Goal: Task Accomplishment & Management: Manage account settings

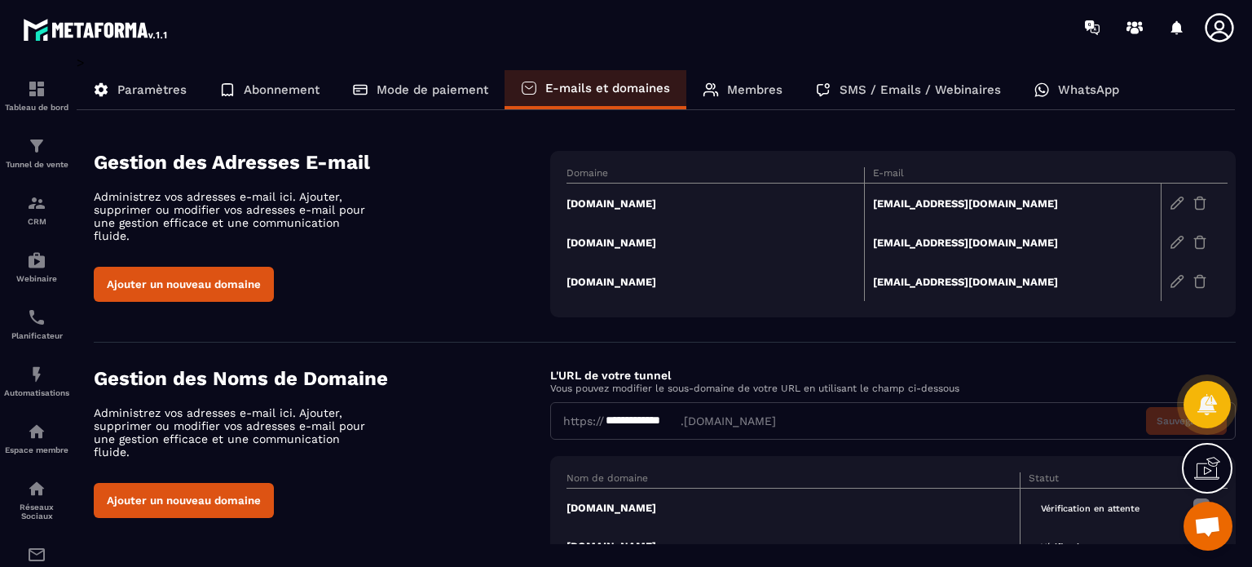
click at [582, 201] on td "[DOMAIN_NAME]" at bounding box center [716, 203] width 298 height 40
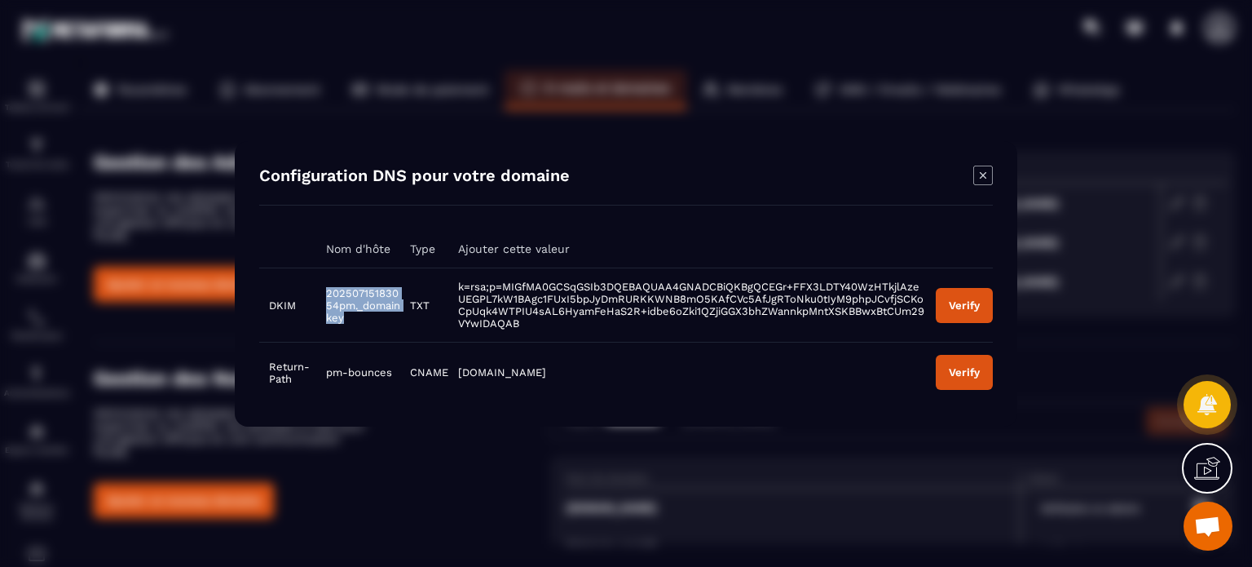
drag, startPoint x: 366, startPoint y: 322, endPoint x: 326, endPoint y: 280, distance: 58.2
click at [326, 280] on td "20250715183054pm._domainkey" at bounding box center [358, 304] width 84 height 74
copy span "20250715183054pm._domainkey"
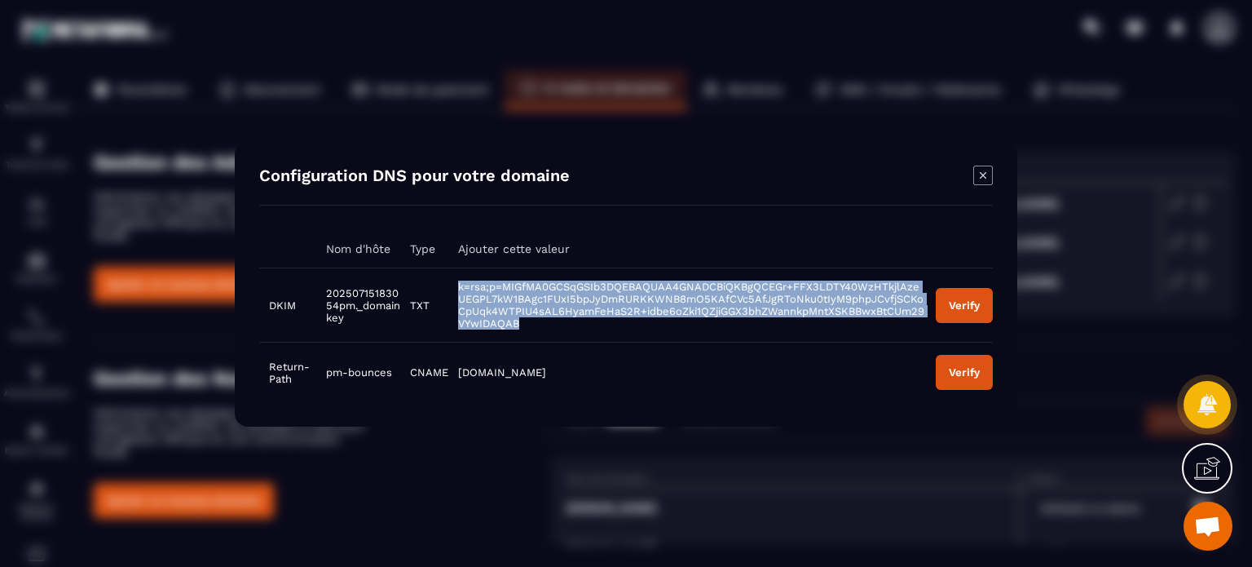
drag, startPoint x: 521, startPoint y: 325, endPoint x: 448, endPoint y: 280, distance: 85.3
click at [448, 280] on td "k=rsa;p=MIGfMA0GCSqGSIb3DQEBAQUAA4GNADCBiQKBgQCEGr+FFX3LDTY40WzHTkjlAzeUEGPL7kW…" at bounding box center [687, 304] width 478 height 74
copy span "k=rsa;p=MIGfMA0GCSqGSIb3DQEBAQUAA4GNADCBiQKBgQCEGr+FFX3LDTY40WzHTkjlAzeUEGPL7kW…"
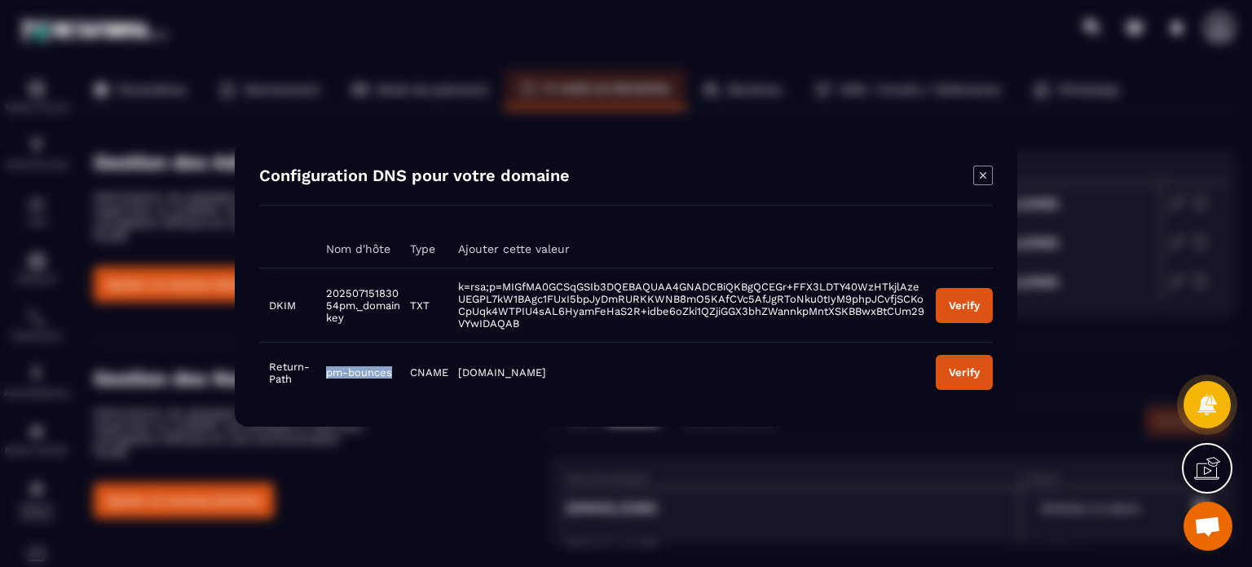
drag, startPoint x: 392, startPoint y: 375, endPoint x: 326, endPoint y: 371, distance: 66.2
click at [326, 371] on td "pm-bounces" at bounding box center [358, 372] width 84 height 60
copy span "pm-bounces"
drag, startPoint x: 548, startPoint y: 369, endPoint x: 455, endPoint y: 373, distance: 93.0
click at [455, 373] on td "pm.mtasv.net" at bounding box center [687, 372] width 478 height 60
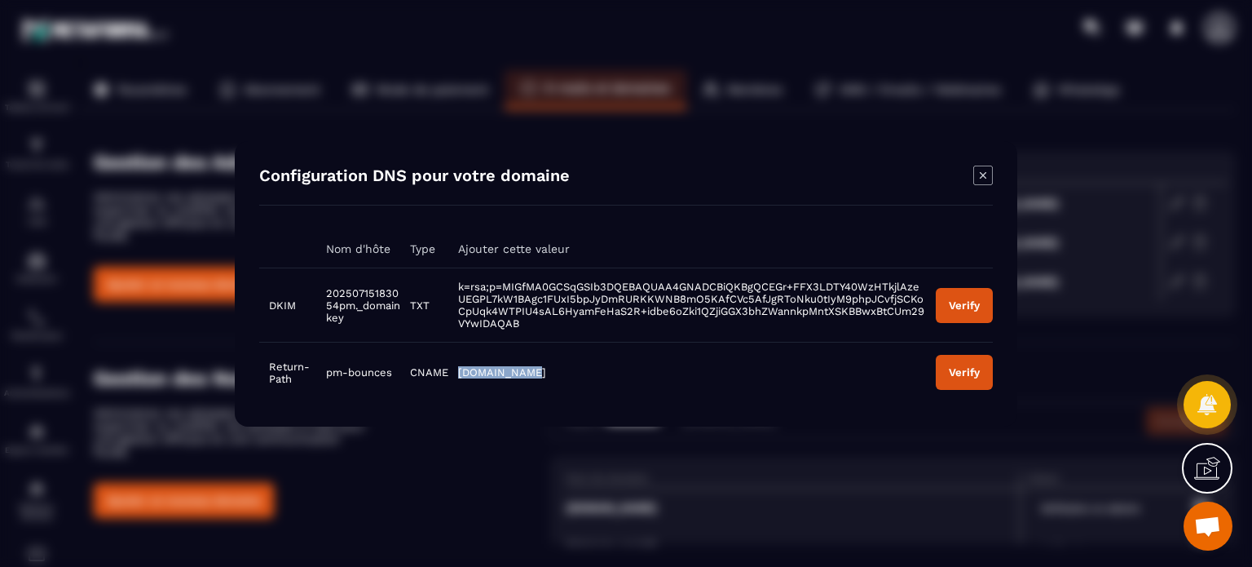
copy span "pm.mtasv.net"
click at [975, 305] on div "Verify" at bounding box center [964, 304] width 31 height 12
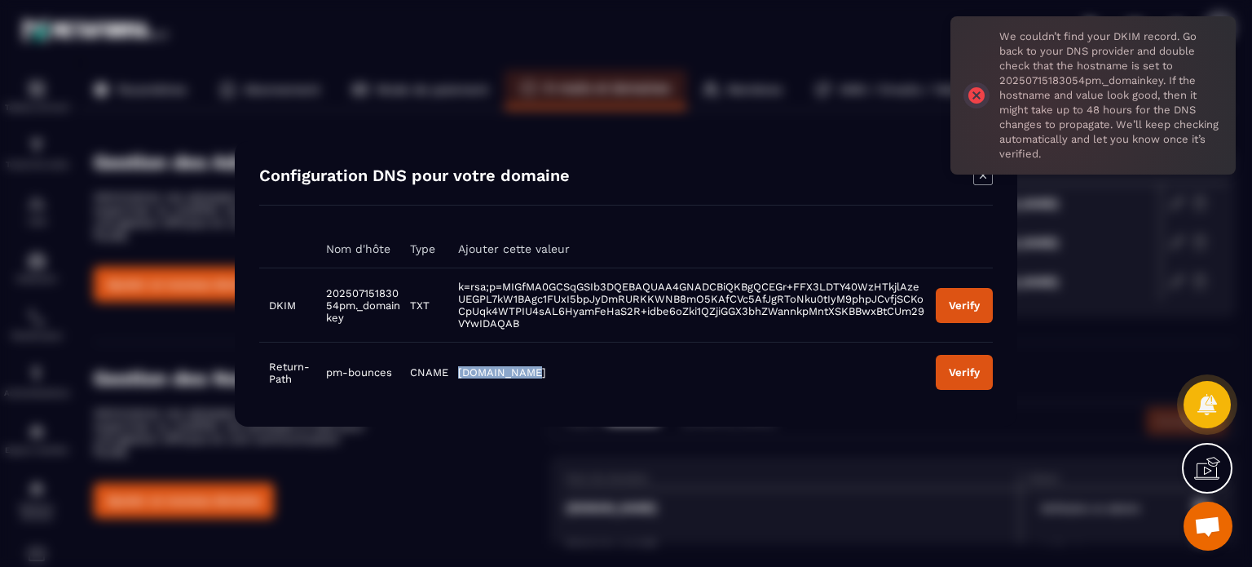
click at [971, 368] on div "Verify" at bounding box center [964, 372] width 31 height 12
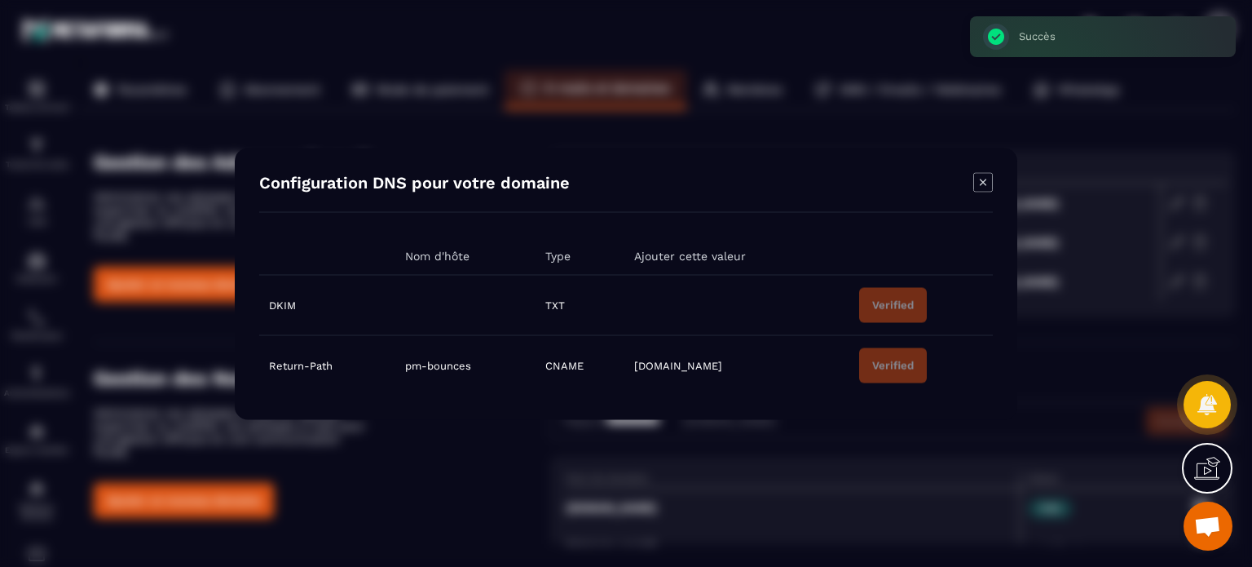
click at [987, 182] on icon "Modal window" at bounding box center [983, 182] width 20 height 20
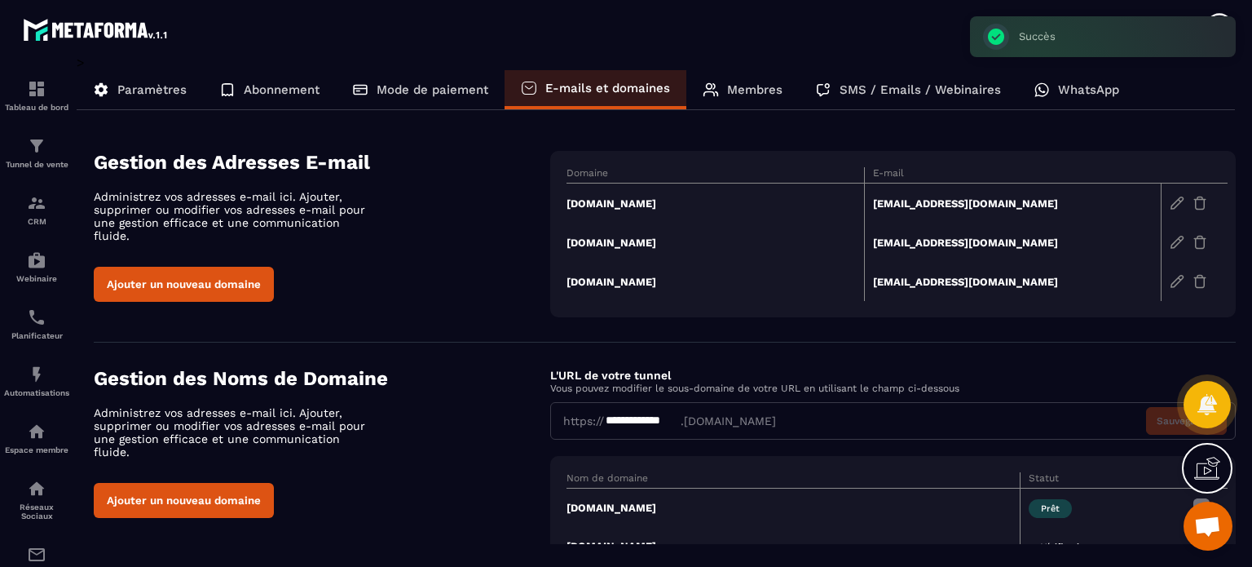
click at [585, 240] on td "mkt.albenaturelle.fr" at bounding box center [716, 242] width 298 height 39
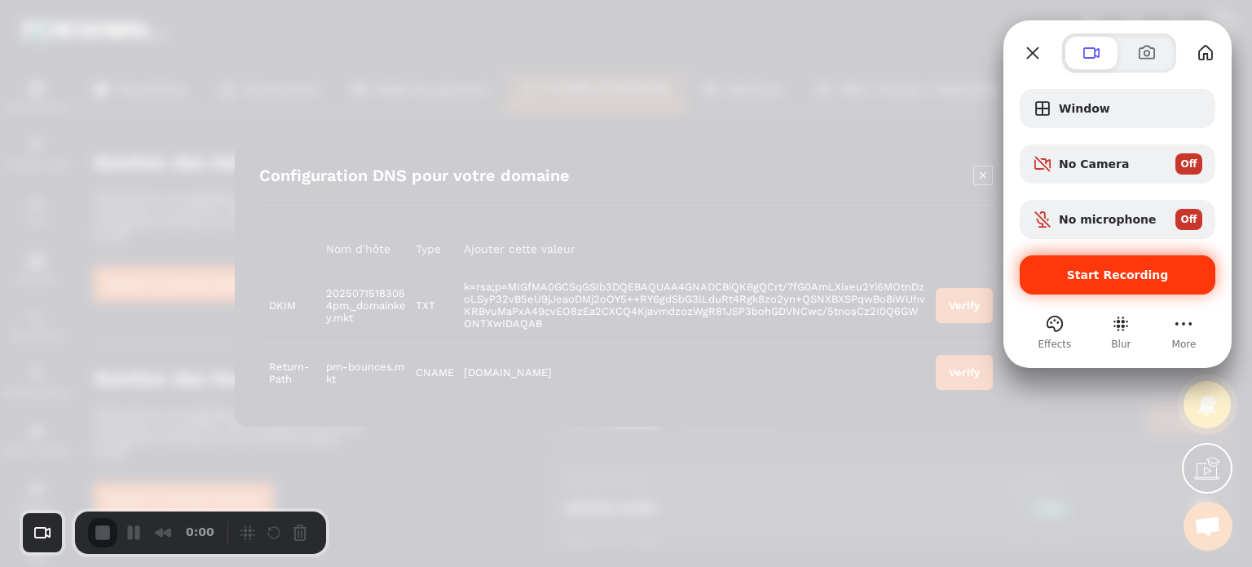
click at [1074, 289] on div "Start Recording" at bounding box center [1118, 274] width 196 height 39
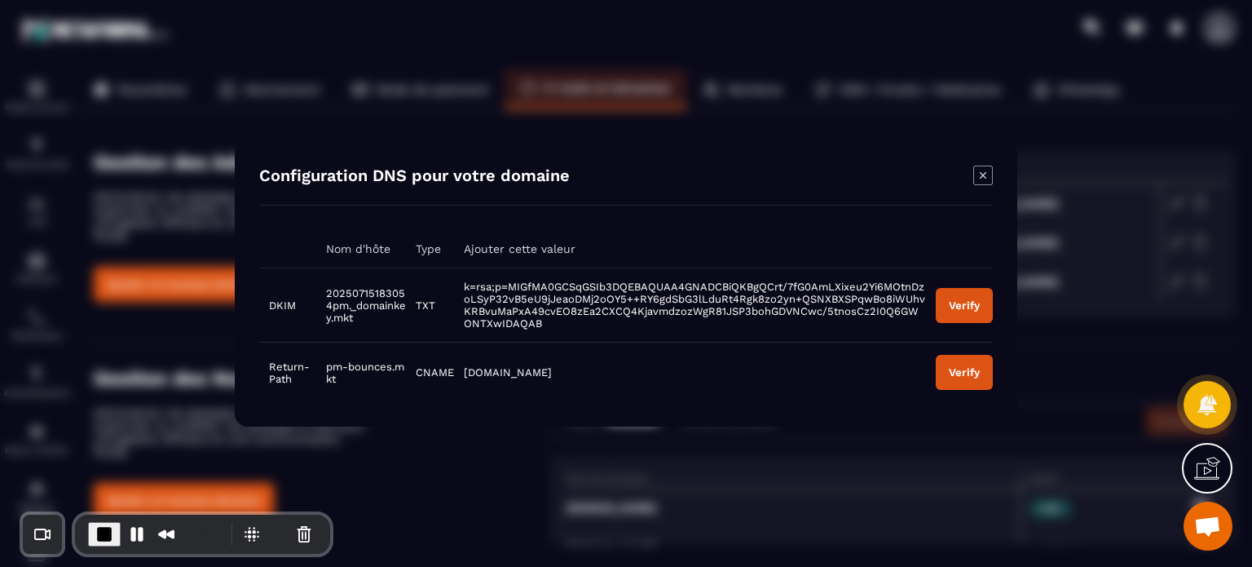
click at [984, 173] on icon "Modal window" at bounding box center [983, 175] width 20 height 20
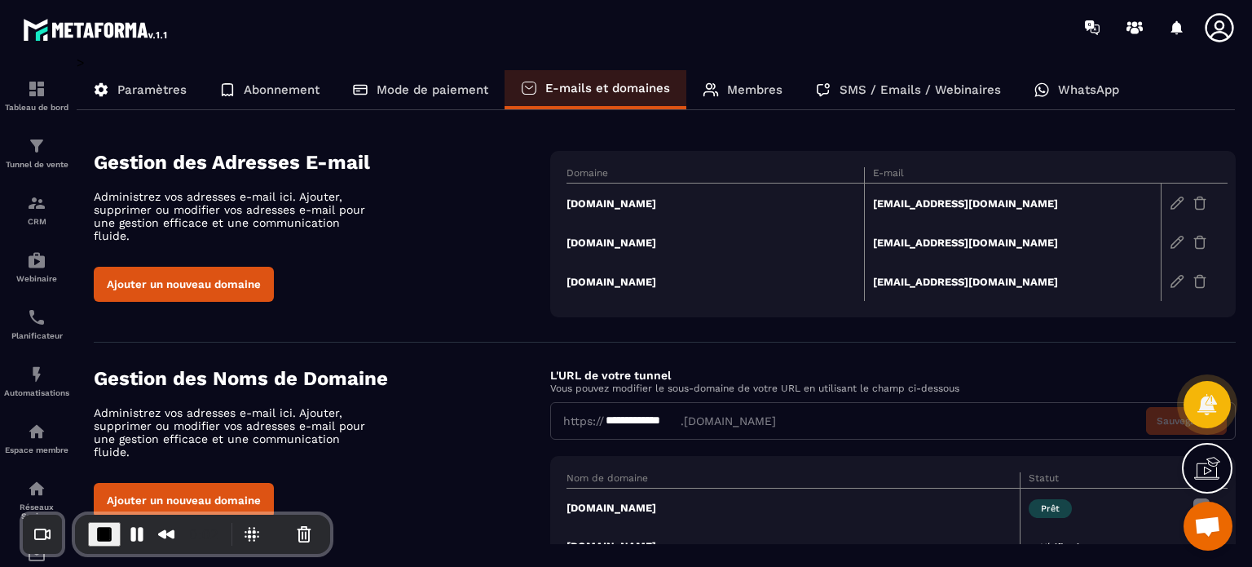
click at [644, 241] on td "mkt.albenaturelle.fr" at bounding box center [716, 242] width 298 height 39
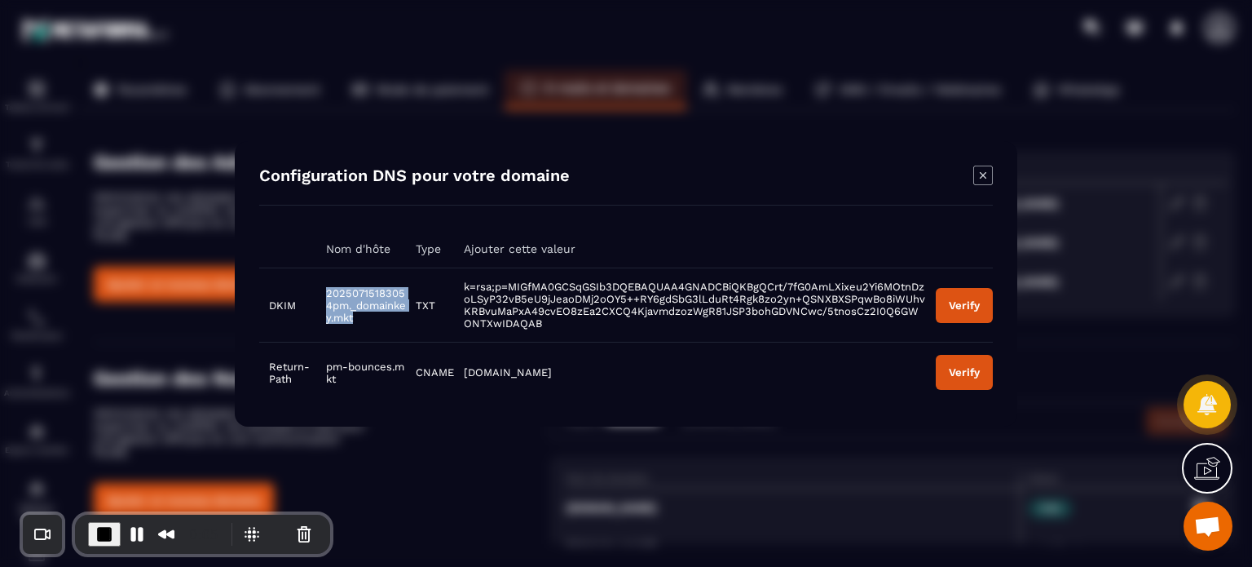
drag, startPoint x: 385, startPoint y: 323, endPoint x: 325, endPoint y: 283, distance: 71.7
click at [325, 283] on td "20250715183054pm._domainkey.mkt" at bounding box center [361, 304] width 90 height 74
copy span "20250715183054pm._domainkey.mkt"
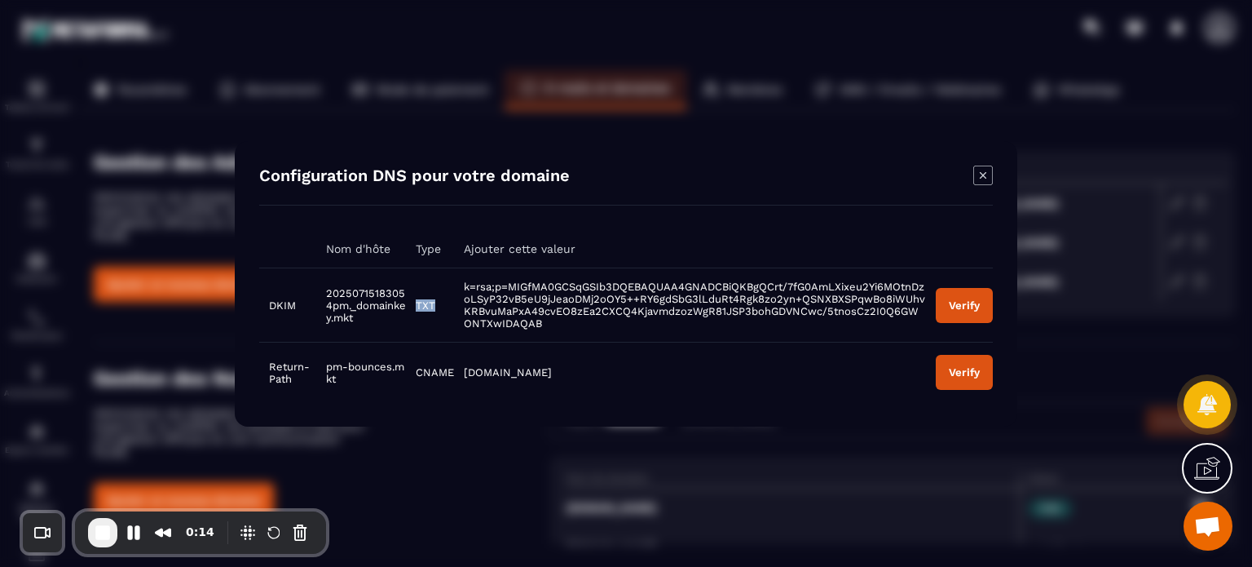
drag, startPoint x: 439, startPoint y: 304, endPoint x: 412, endPoint y: 305, distance: 27.7
click at [412, 305] on td "TXT" at bounding box center [430, 304] width 48 height 74
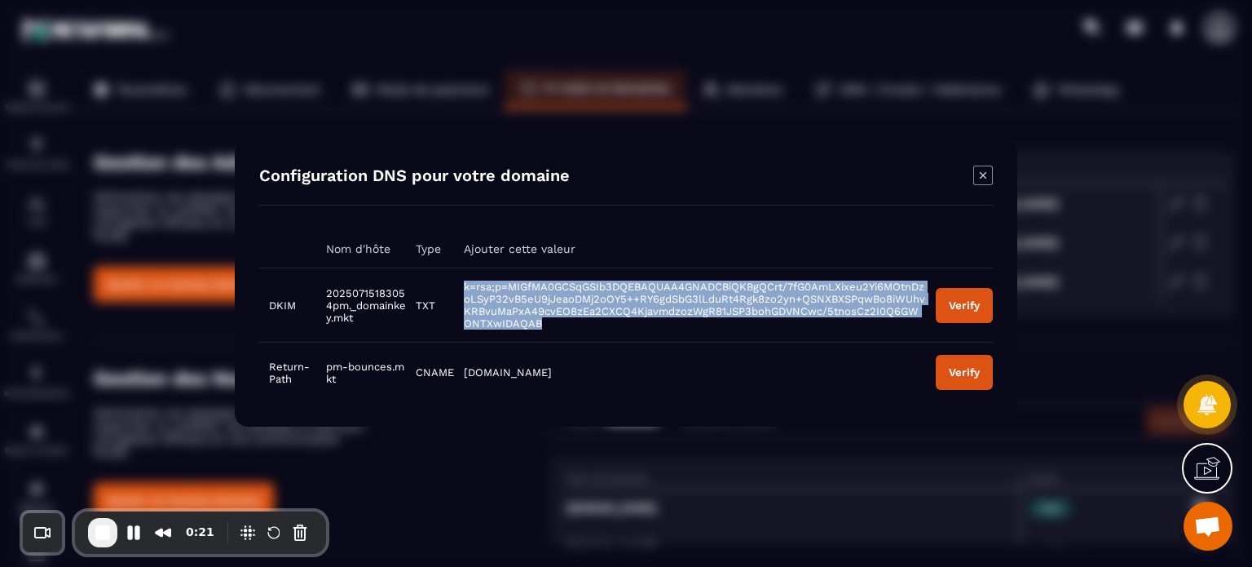
drag, startPoint x: 538, startPoint y: 326, endPoint x: 444, endPoint y: 273, distance: 107.7
click at [444, 273] on tr "DKIM 20250715183054pm._domainkey.mkt TXT k=rsa;p=MIGfMA0GCSqGSIb3DQEBAQUAA4GNAD…" at bounding box center [626, 304] width 734 height 74
copy tr "k=rsa;p=MIGfMA0GCSqGSIb3DQEBAQUAA4GNADCBiQKBgQCrt/7fG0AmLXixeu2Yi6MOtnDzoLSyP32…"
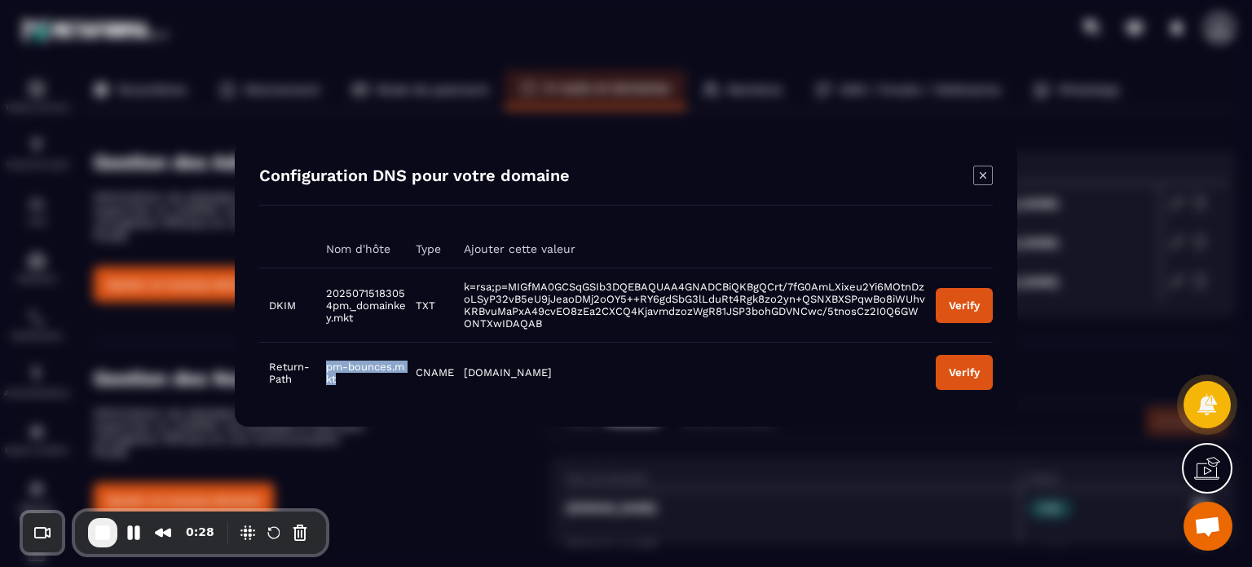
drag, startPoint x: 344, startPoint y: 377, endPoint x: 316, endPoint y: 364, distance: 31.0
click at [316, 364] on td "pm-bounces.mkt" at bounding box center [361, 372] width 90 height 60
copy span "pm-bounces.mkt"
drag, startPoint x: 453, startPoint y: 372, endPoint x: 422, endPoint y: 376, distance: 31.2
click at [422, 376] on tr "Return-Path pm-bounces.mkt CNAME pm.mtasv.net Verify" at bounding box center [626, 372] width 734 height 60
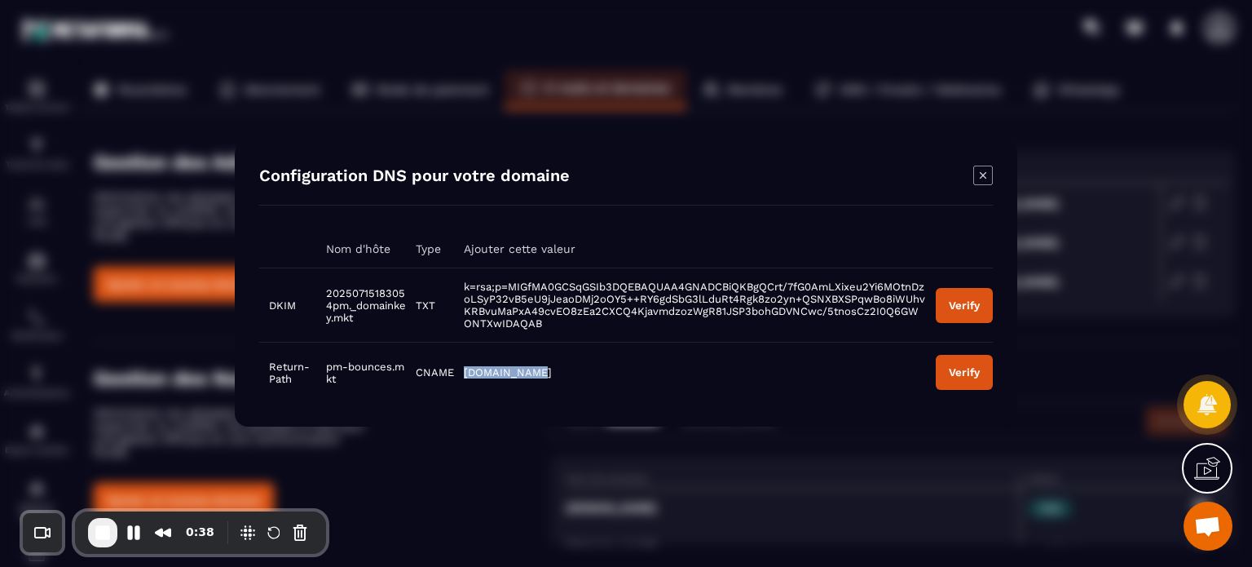
drag, startPoint x: 548, startPoint y: 378, endPoint x: 458, endPoint y: 375, distance: 89.7
click at [458, 375] on td "pm.mtasv.net" at bounding box center [690, 372] width 472 height 60
copy span "pm.mtasv.net"
click at [968, 296] on button "Verify" at bounding box center [964, 304] width 57 height 35
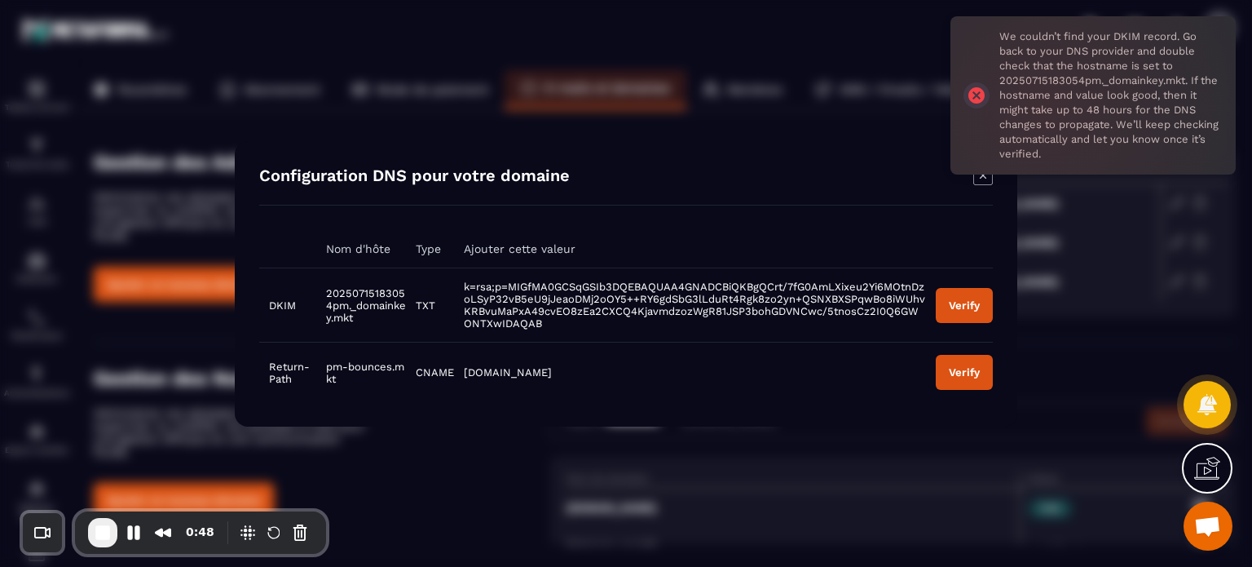
click at [964, 379] on button "Verify" at bounding box center [964, 372] width 57 height 35
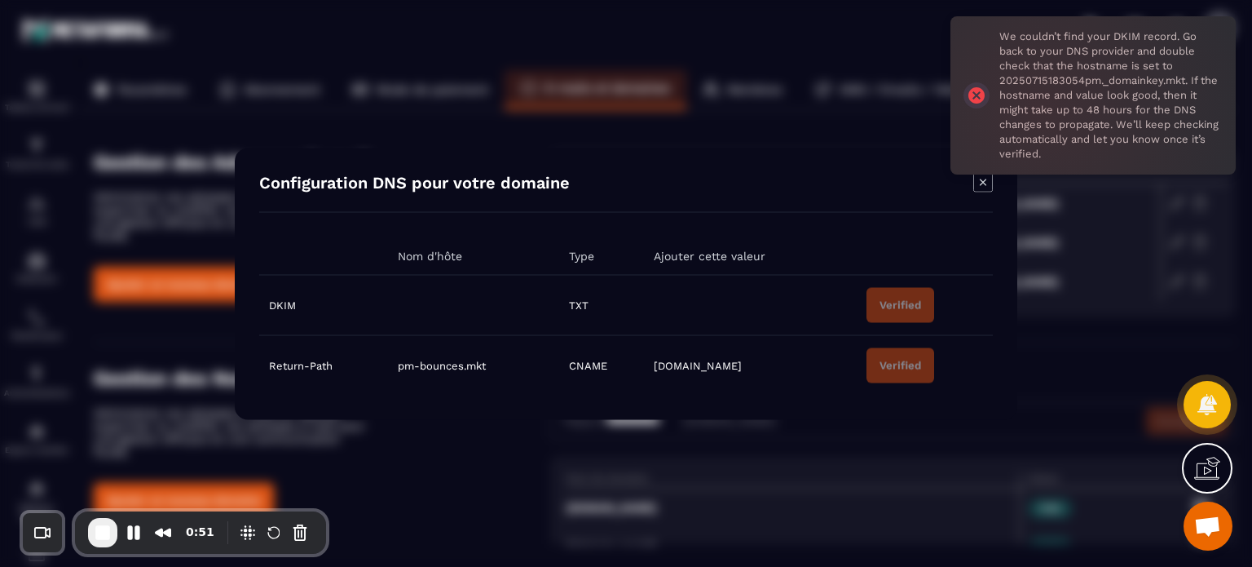
click at [988, 185] on icon "Modal window" at bounding box center [983, 182] width 20 height 20
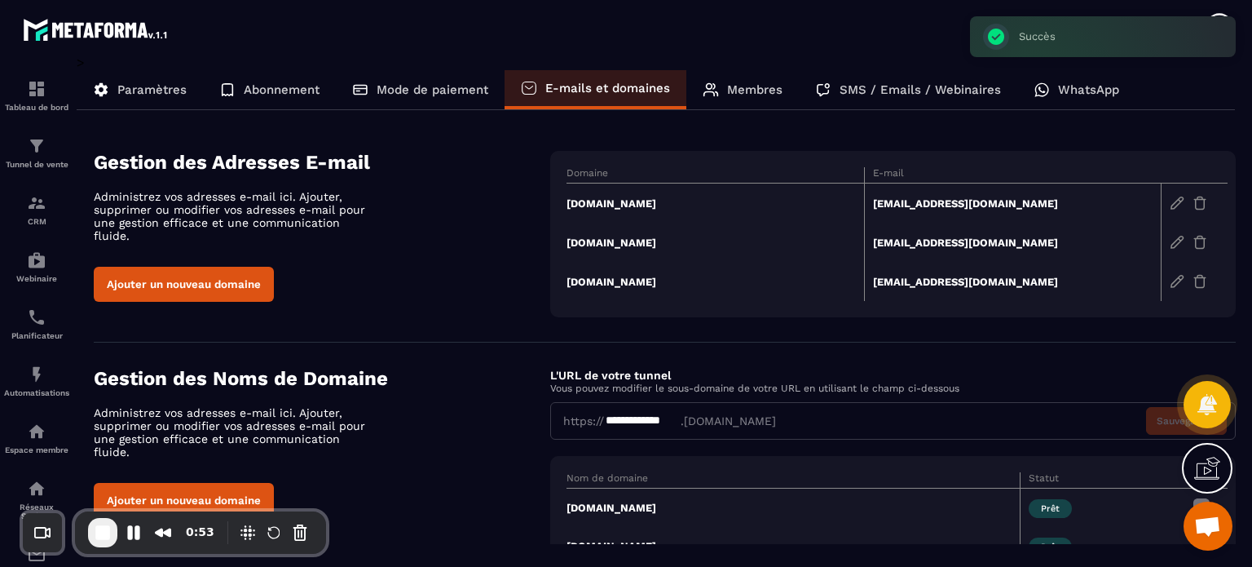
click at [646, 286] on td "trk.albenaturelle.fr" at bounding box center [716, 281] width 298 height 39
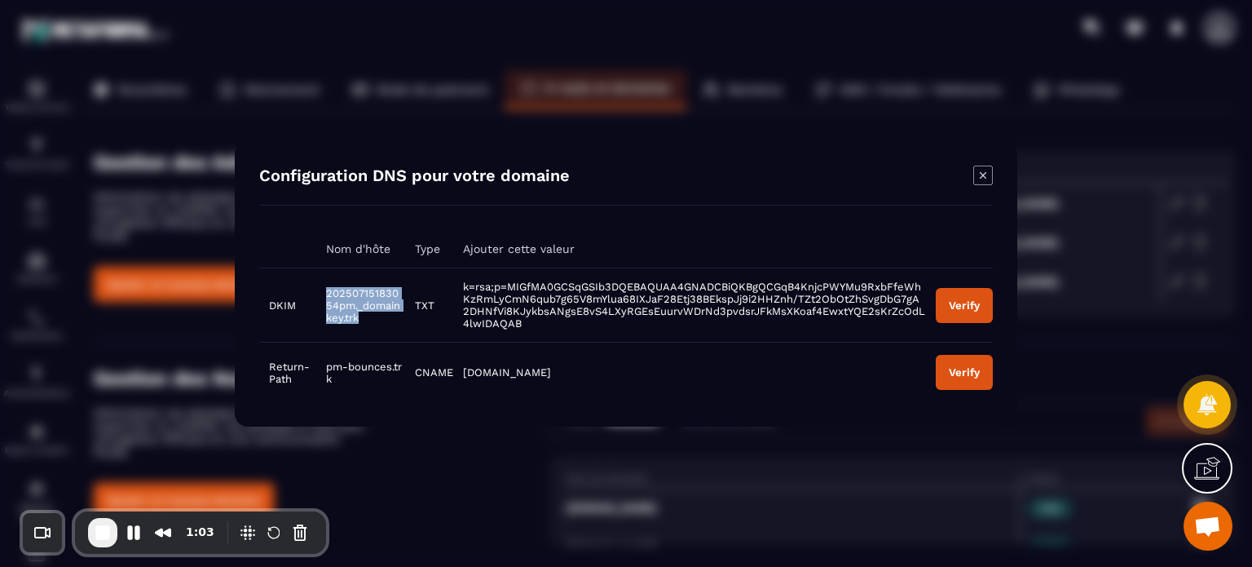
drag, startPoint x: 372, startPoint y: 320, endPoint x: 319, endPoint y: 288, distance: 62.2
click at [319, 288] on td "20250715183054pm._domainkey.trk" at bounding box center [360, 304] width 89 height 74
copy span "20250715183054pm._domainkey.trk"
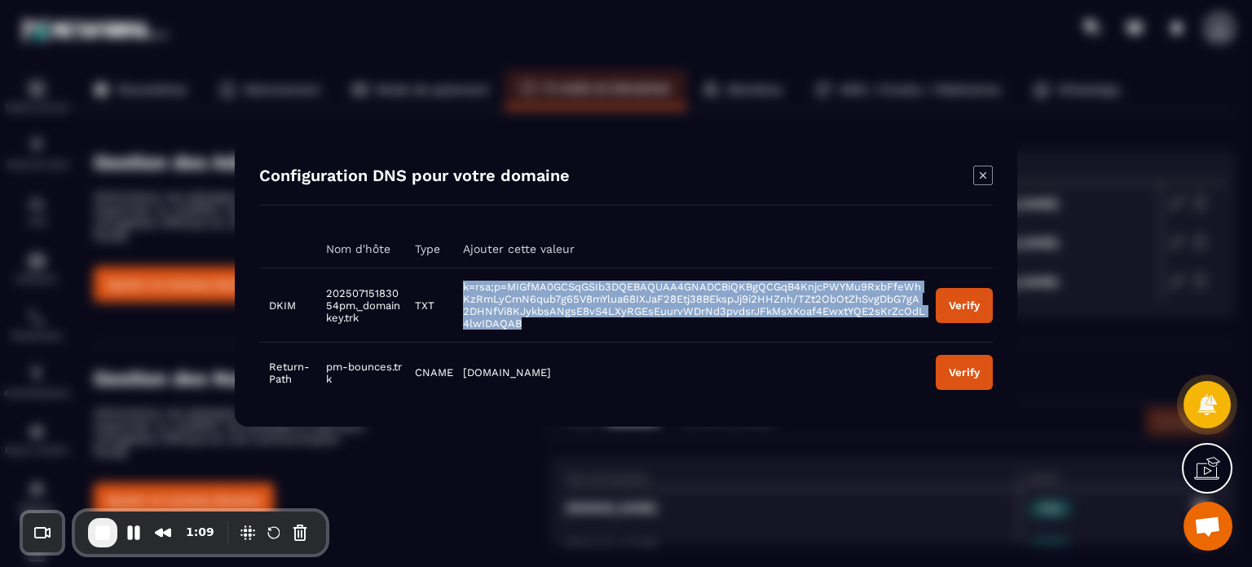
drag, startPoint x: 540, startPoint y: 331, endPoint x: 454, endPoint y: 285, distance: 98.1
click at [454, 285] on td "k=rsa;p=MIGfMA0GCSqGSIb3DQEBAQUAA4GNADCBiQKBgQCGqB4KnjcPWYMu9RxbFfeWhKzRmLyCmN6…" at bounding box center [689, 304] width 473 height 74
copy span "k=rsa;p=MIGfMA0GCSqGSIb3DQEBAQUAA4GNADCBiQKBgQCGqB4KnjcPWYMu9RxbFfeWhKzRmLyCmN6…"
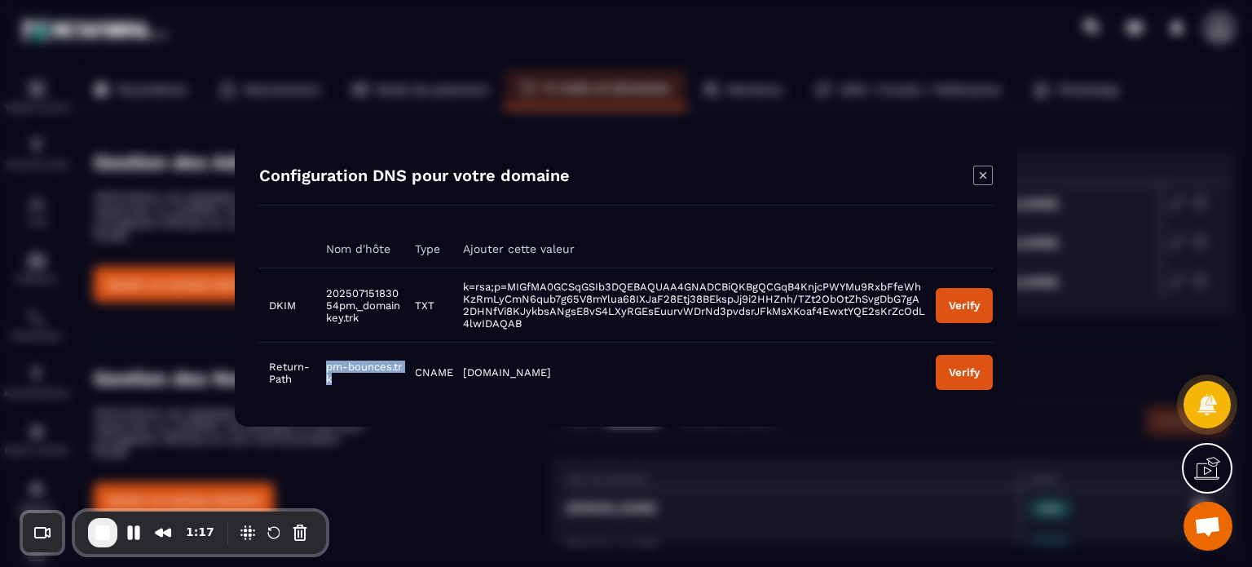
drag, startPoint x: 342, startPoint y: 387, endPoint x: 322, endPoint y: 364, distance: 30.6
click at [322, 364] on td "pm-bounces.trk" at bounding box center [360, 372] width 89 height 60
drag, startPoint x: 543, startPoint y: 366, endPoint x: 463, endPoint y: 377, distance: 80.6
click at [463, 377] on td "pm.mtasv.net" at bounding box center [689, 372] width 473 height 60
click at [980, 186] on div "Modal window" at bounding box center [983, 176] width 20 height 23
